Goal: Task Accomplishment & Management: Manage account settings

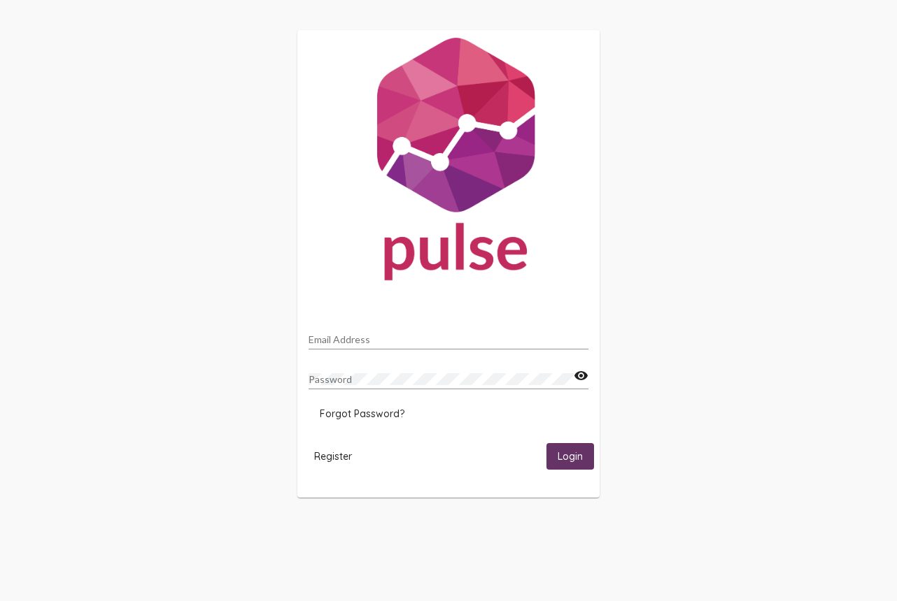
click at [339, 345] on input "Email Address" at bounding box center [448, 339] width 280 height 11
click at [383, 336] on div "Email Address" at bounding box center [448, 335] width 280 height 27
type input "[PERSON_NAME][DOMAIN_NAME][EMAIL_ADDRESS][DOMAIN_NAME]"
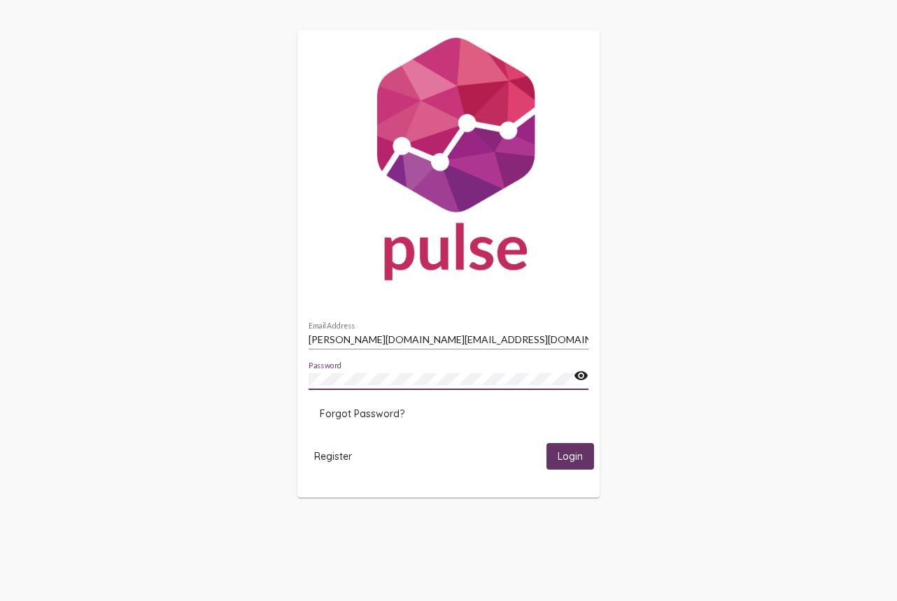
click at [546, 443] on button "Login" at bounding box center [570, 456] width 48 height 26
click at [580, 375] on mat-icon "visibility" at bounding box center [580, 376] width 15 height 17
click at [515, 378] on div "Password" at bounding box center [440, 375] width 265 height 27
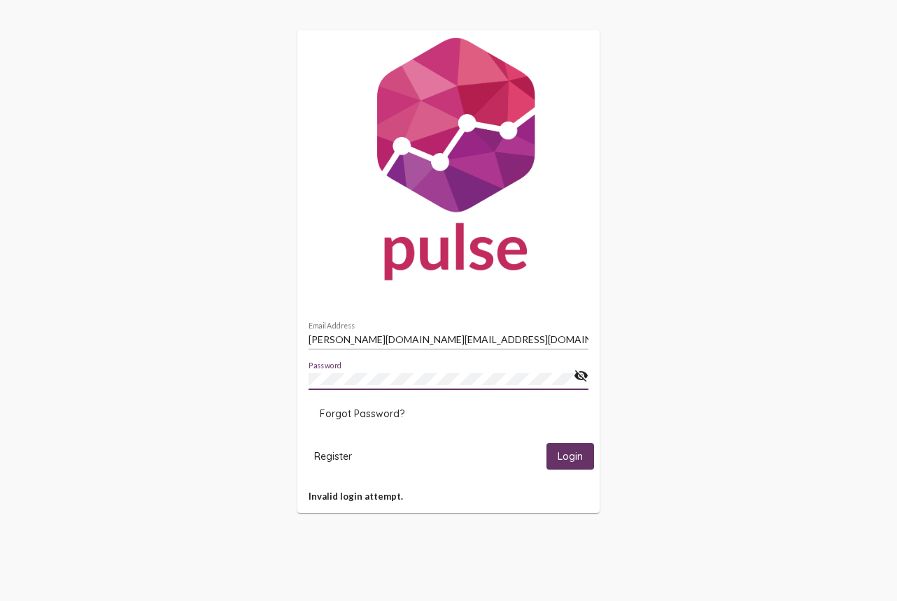
click at [546, 443] on button "Login" at bounding box center [570, 456] width 48 height 26
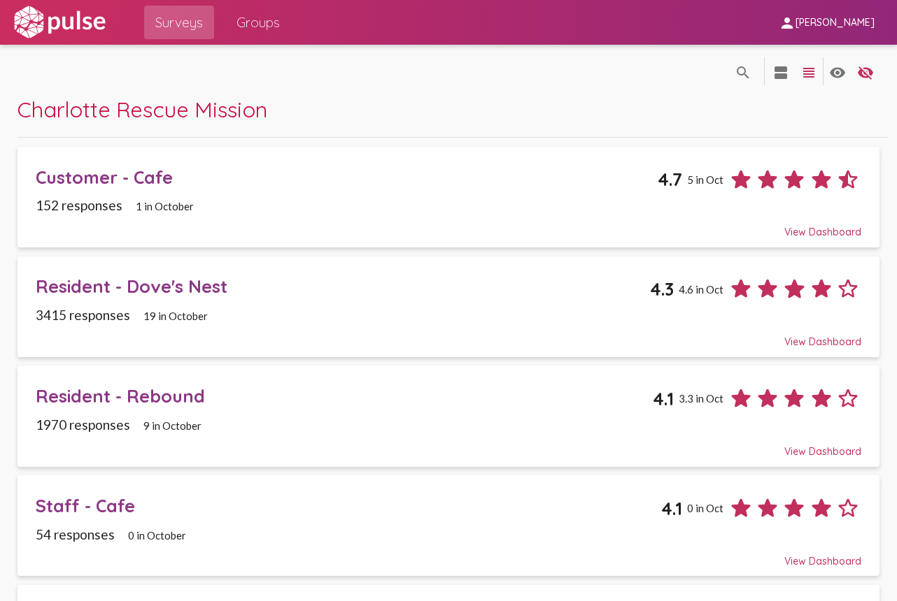
click at [761, 87] on div "search view_agenda view_headline visibility visibility_off settings" at bounding box center [804, 71] width 150 height 49
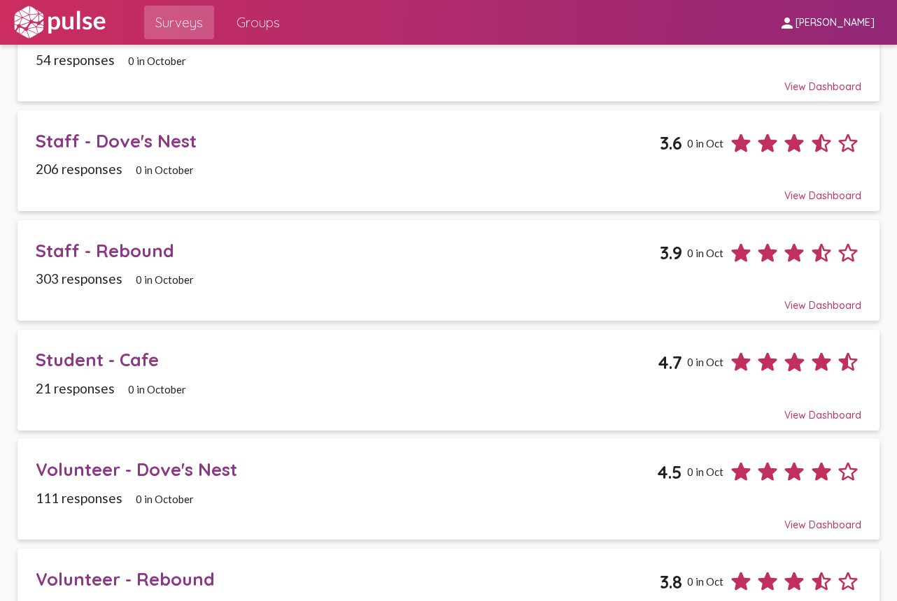
scroll to position [546, 0]
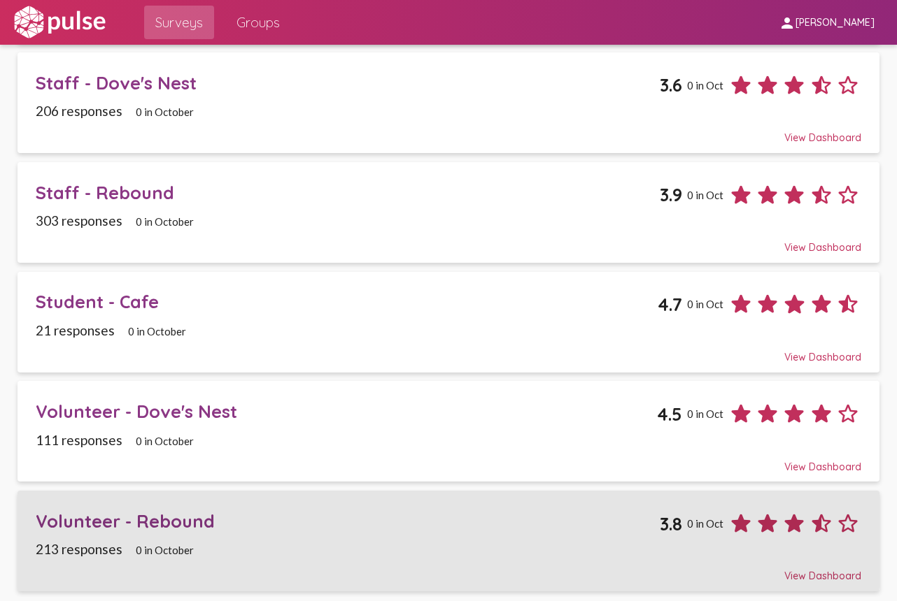
click at [160, 522] on div "Volunteer - Rebound" at bounding box center [348, 522] width 624 height 22
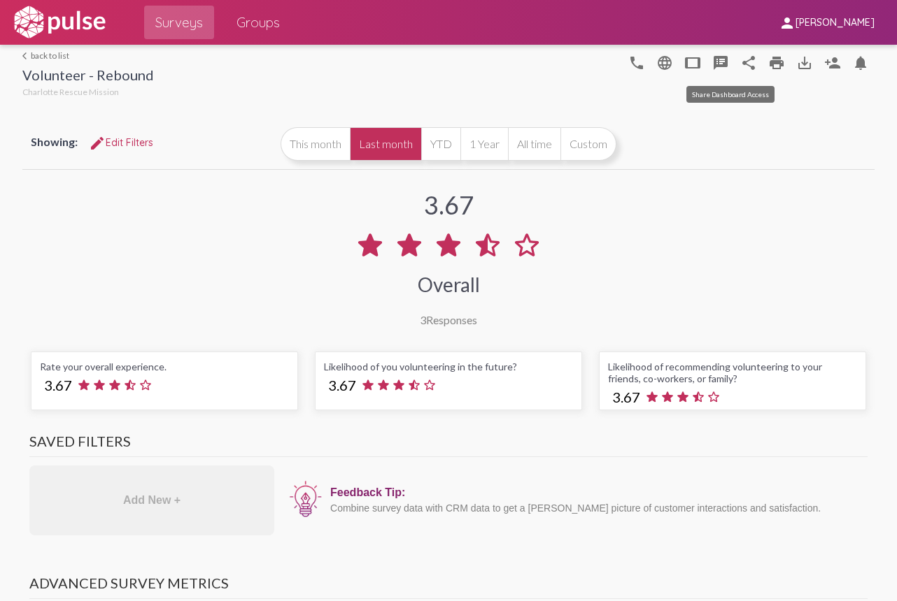
click at [753, 59] on mat-icon "share" at bounding box center [748, 63] width 17 height 17
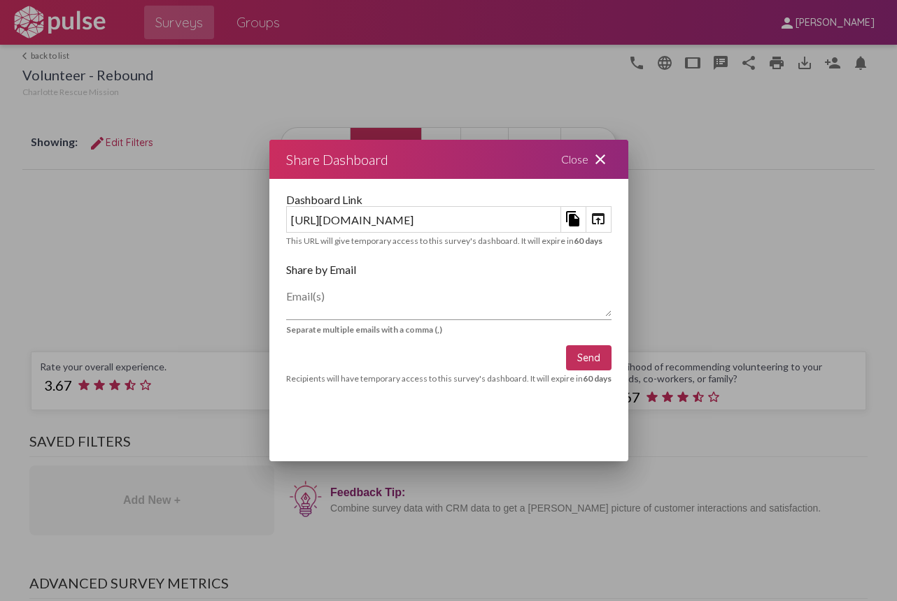
click at [611, 218] on link "open_in_browser" at bounding box center [597, 219] width 25 height 25
click at [608, 151] on mat-icon "close" at bounding box center [600, 159] width 17 height 17
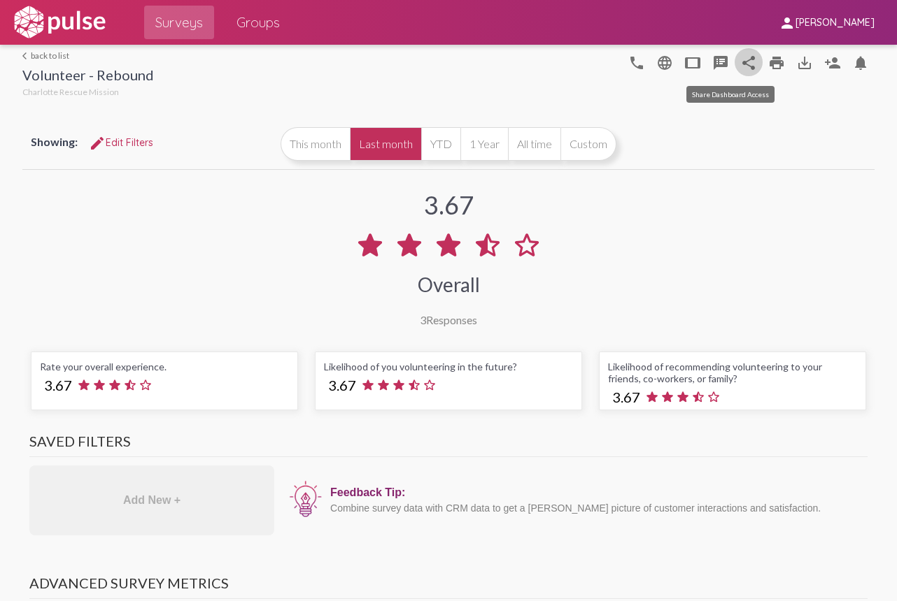
click at [746, 62] on mat-icon "share" at bounding box center [748, 63] width 17 height 17
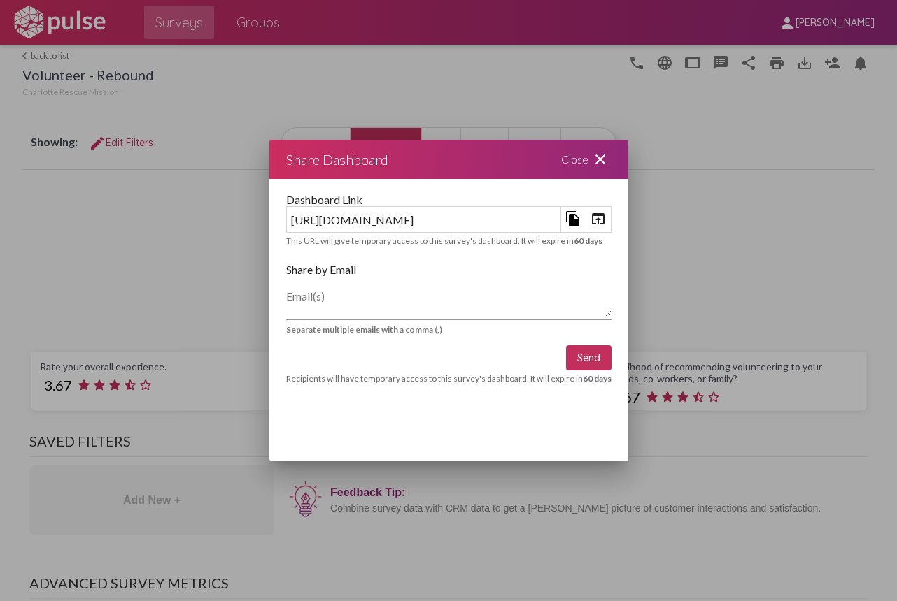
click at [608, 153] on mat-icon "close" at bounding box center [600, 159] width 17 height 17
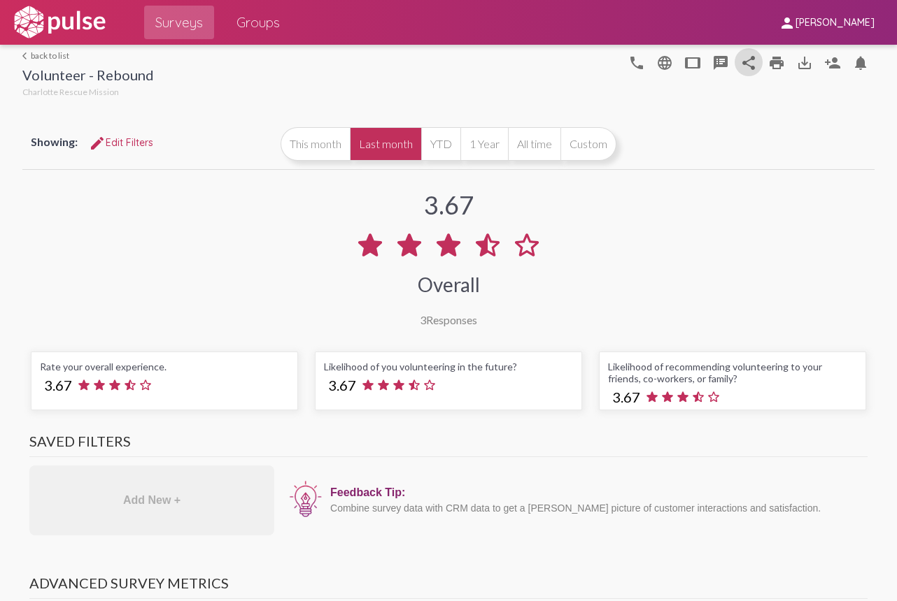
click at [188, 15] on span "Surveys" at bounding box center [179, 22] width 48 height 25
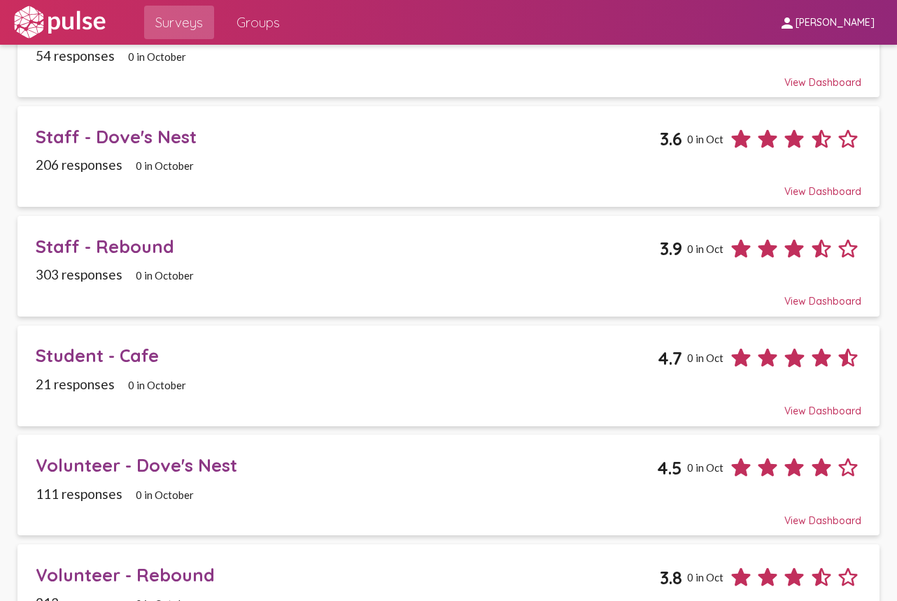
scroll to position [546, 0]
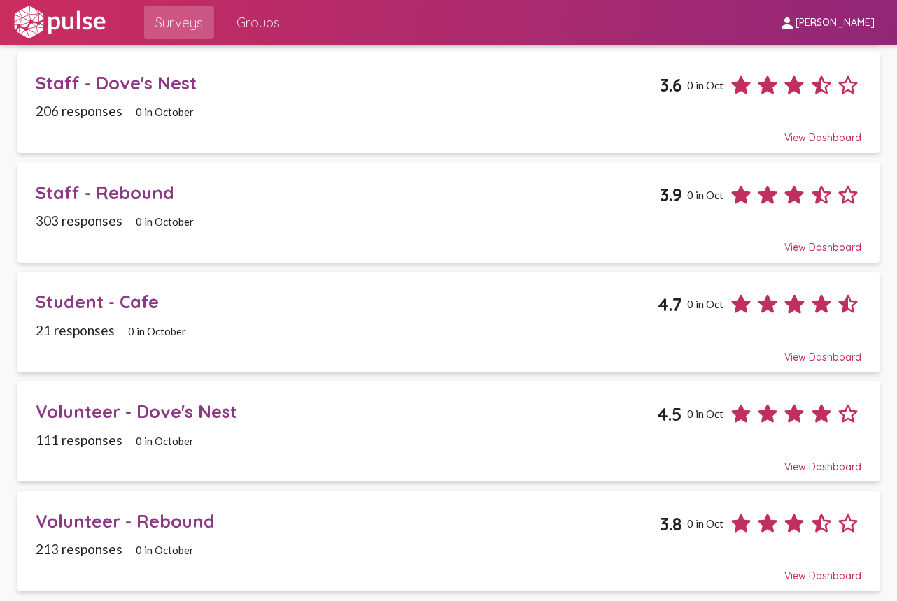
click at [197, 521] on div "Volunteer - Rebound" at bounding box center [348, 522] width 624 height 22
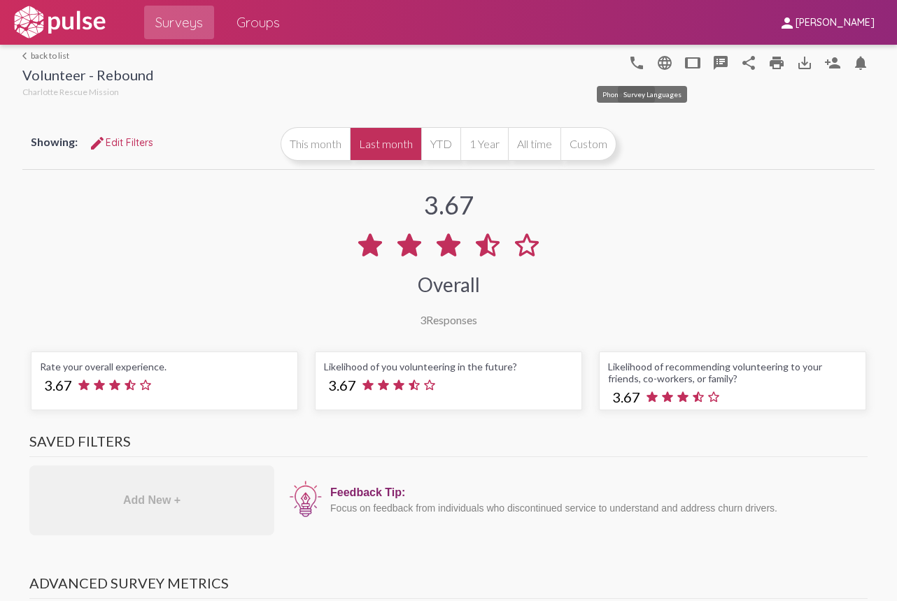
click at [664, 62] on mat-icon "language" at bounding box center [664, 63] width 17 height 17
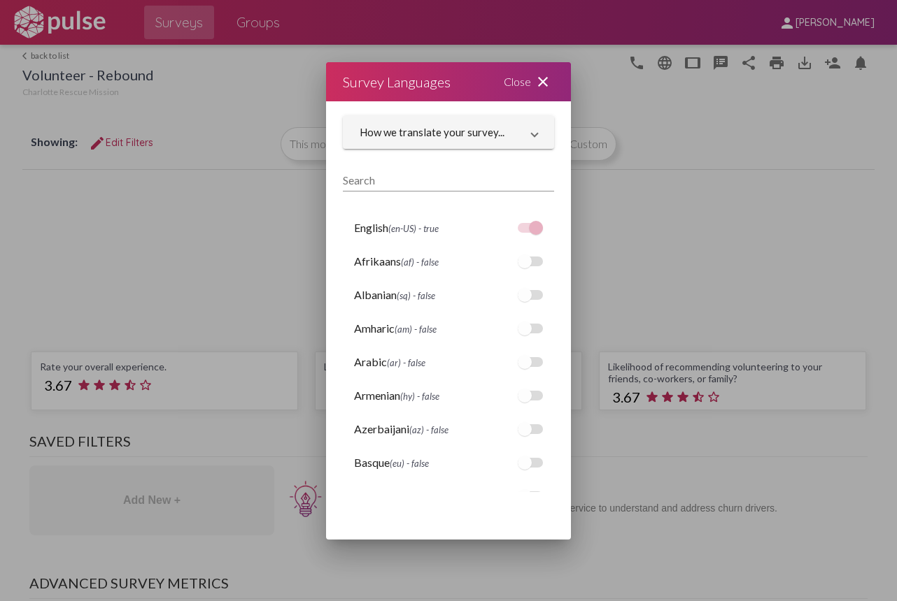
click at [540, 78] on mat-icon "close" at bounding box center [542, 81] width 17 height 17
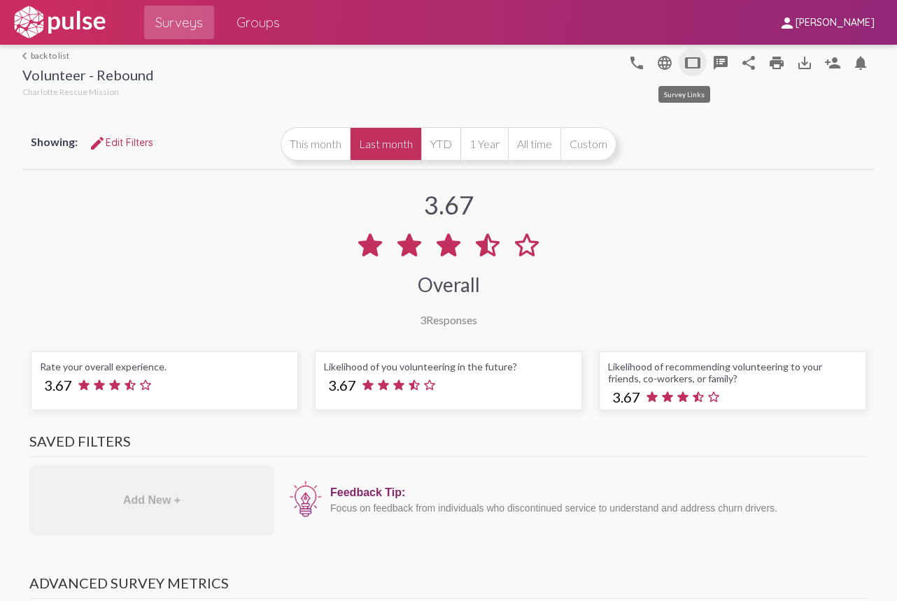
click at [692, 64] on mat-icon "tablet" at bounding box center [692, 63] width 17 height 17
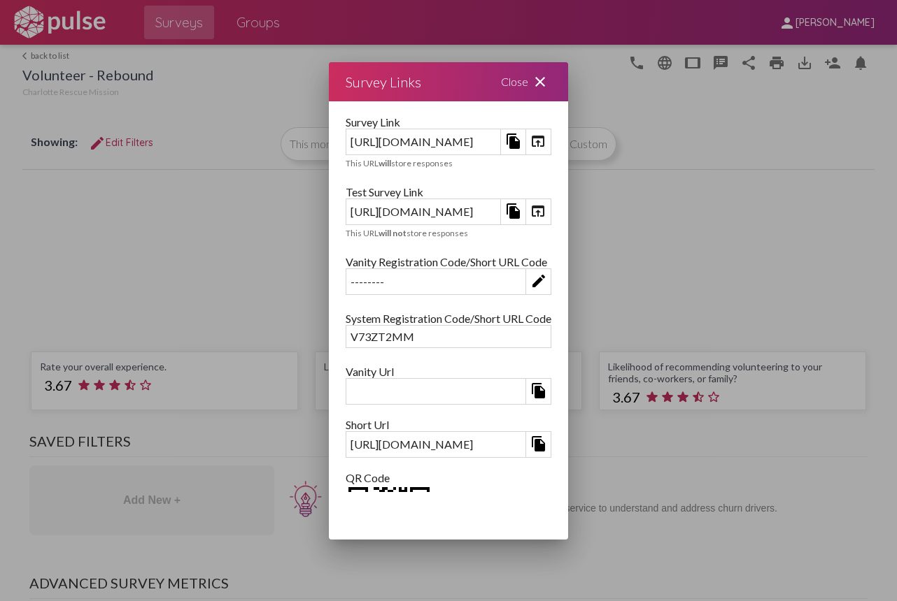
click at [522, 150] on mat-icon "file_copy" at bounding box center [513, 141] width 17 height 17
